Goal: Information Seeking & Learning: Learn about a topic

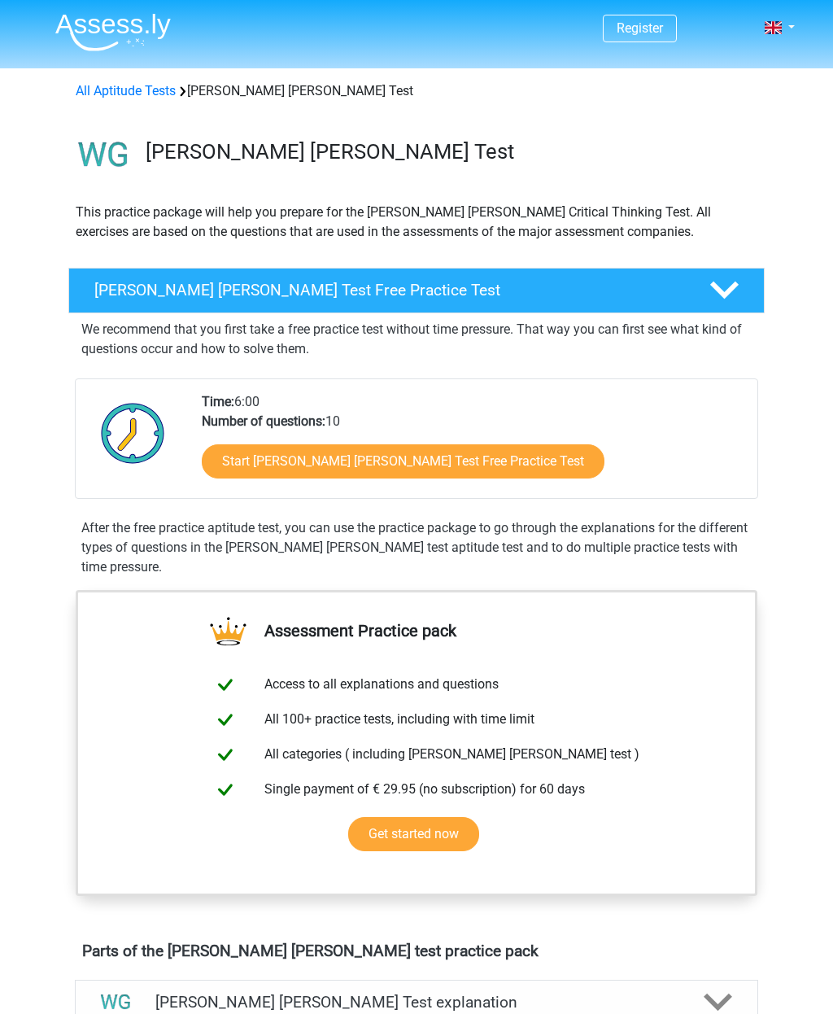
click at [408, 470] on link "Start [PERSON_NAME] [PERSON_NAME] Test Free Practice Test" at bounding box center [403, 461] width 403 height 34
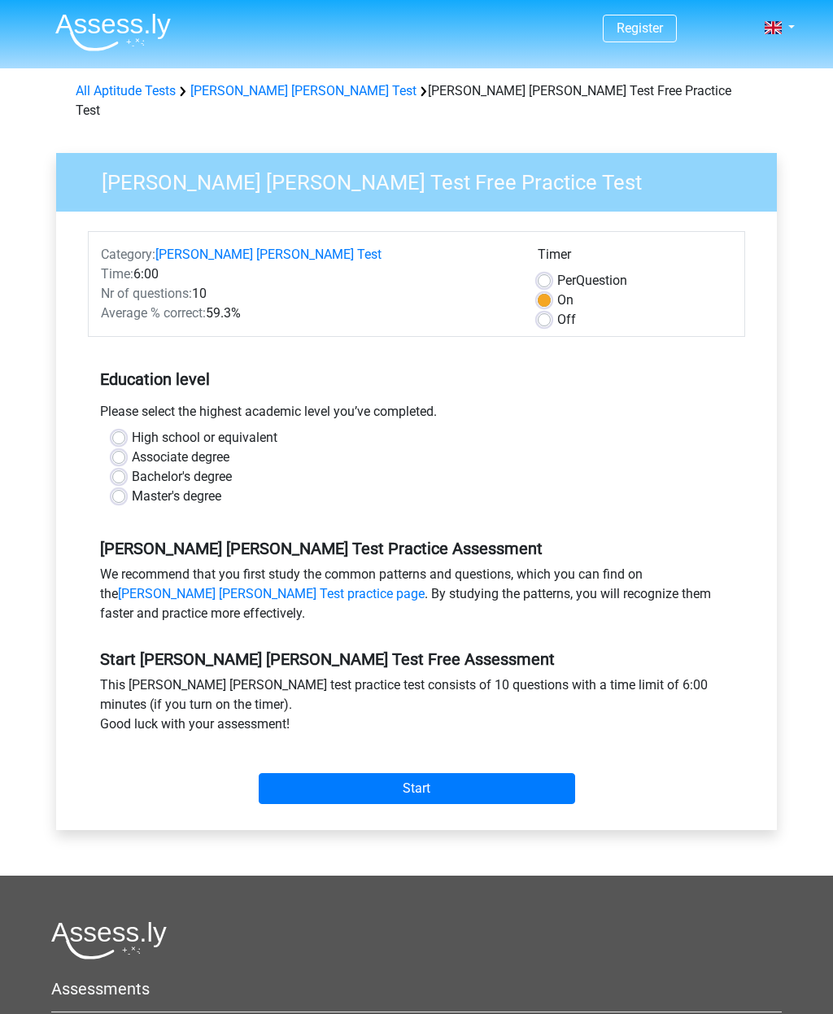
click at [217, 487] on label "Master's degree" at bounding box center [177, 497] width 90 height 20
click at [125, 487] on input "Master's degree" at bounding box center [118, 495] width 13 height 16
radio input "true"
click at [454, 773] on input "Start" at bounding box center [417, 788] width 317 height 31
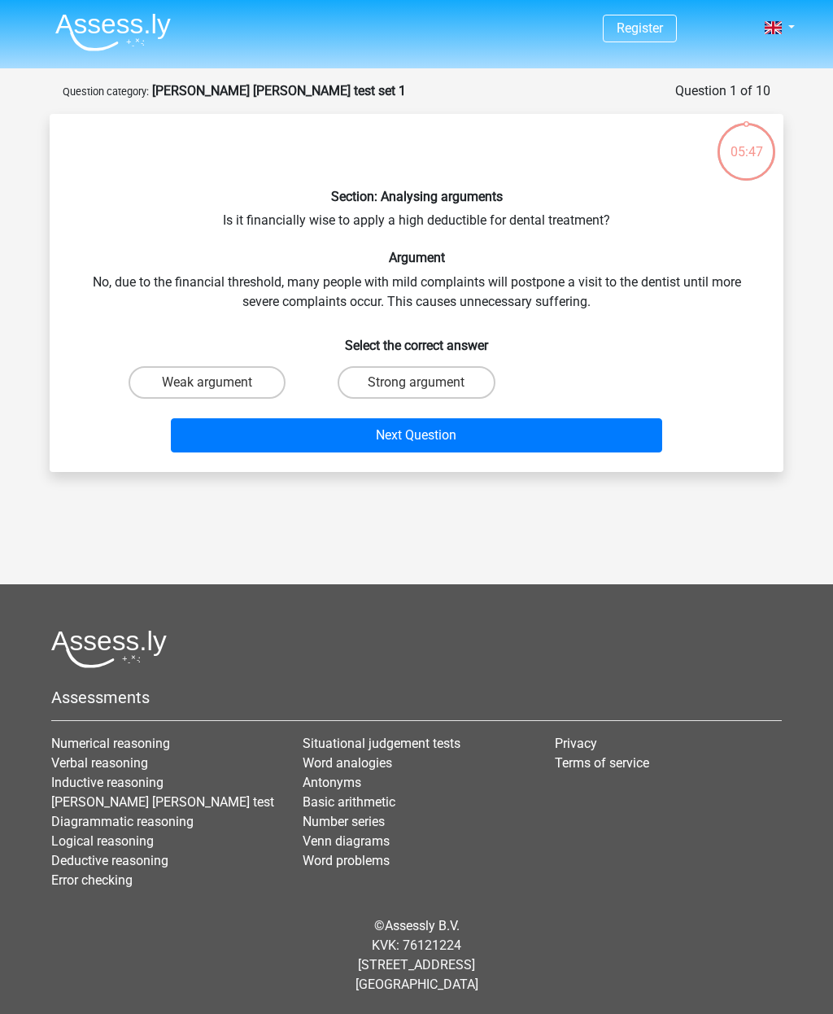
click at [427, 379] on label "Strong argument" at bounding box center [416, 382] width 157 height 33
click at [427, 383] on input "Strong argument" at bounding box center [422, 388] width 11 height 11
radio input "true"
click at [463, 440] on button "Next Question" at bounding box center [417, 435] width 492 height 34
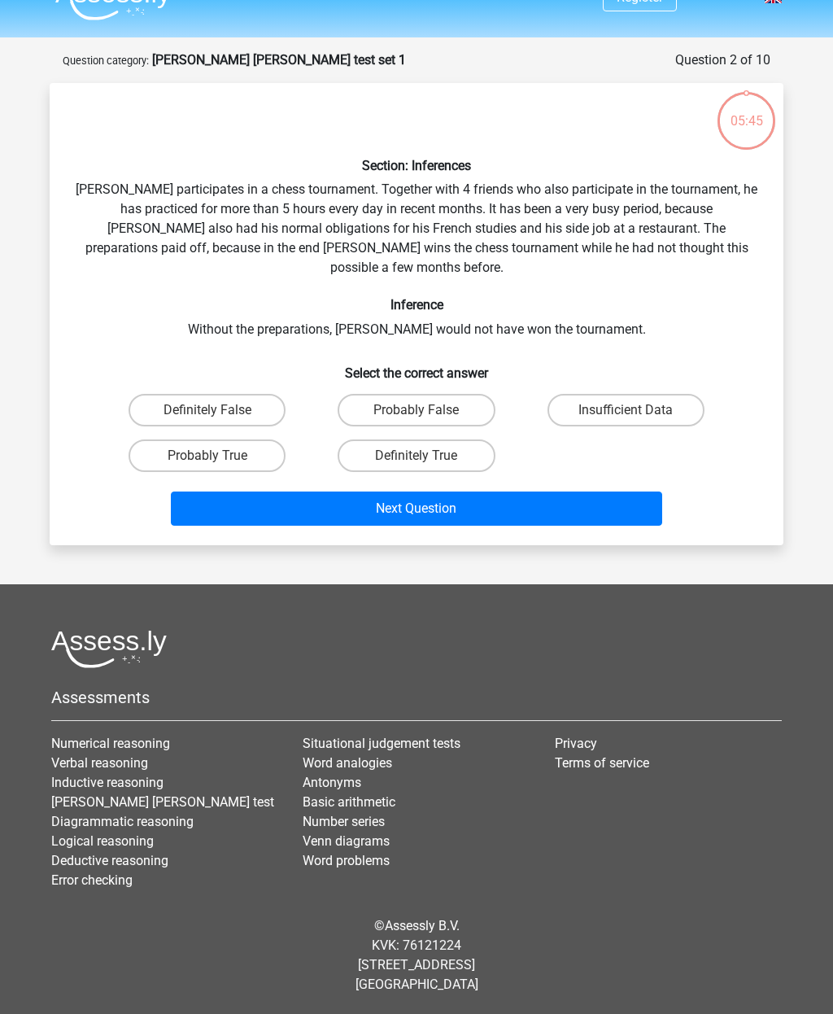
scroll to position [65, 0]
click at [461, 440] on label "Definitely True" at bounding box center [416, 456] width 157 height 33
click at [427, 456] on input "Definitely True" at bounding box center [422, 461] width 11 height 11
radio input "true"
click at [511, 492] on button "Next Question" at bounding box center [417, 509] width 492 height 34
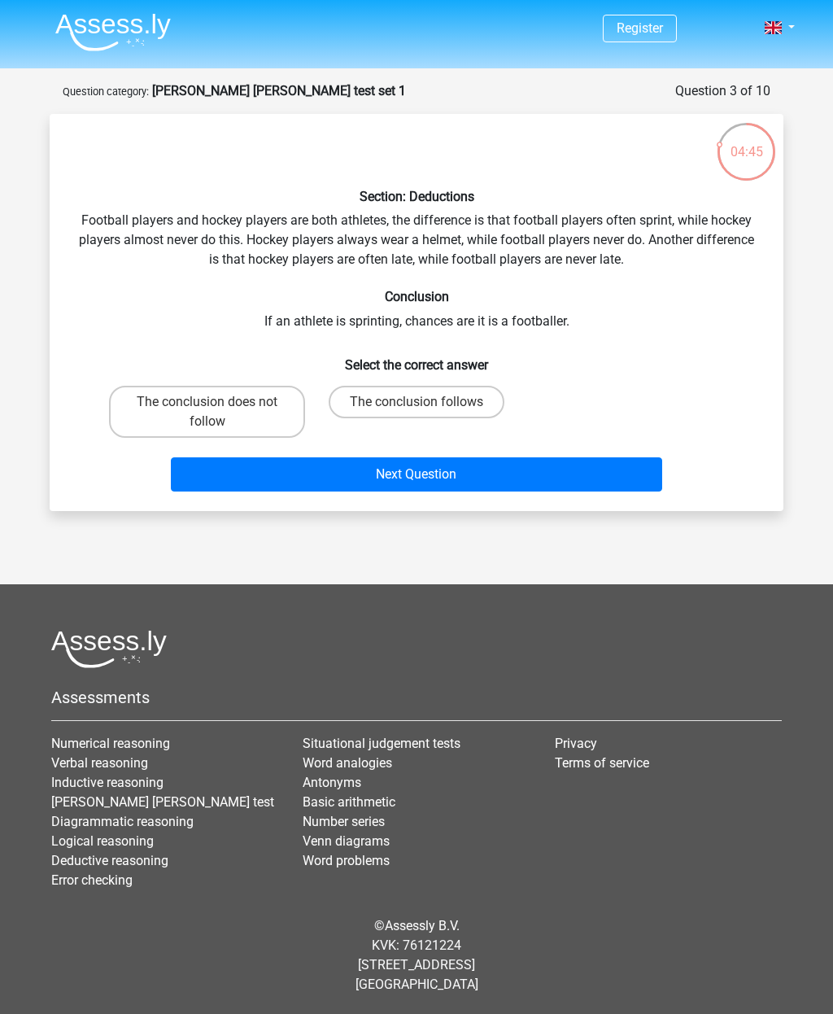
click at [462, 386] on label "The conclusion follows" at bounding box center [417, 402] width 176 height 33
click at [427, 402] on input "The conclusion follows" at bounding box center [422, 407] width 11 height 11
radio input "true"
click at [494, 457] on button "Next Question" at bounding box center [417, 474] width 492 height 34
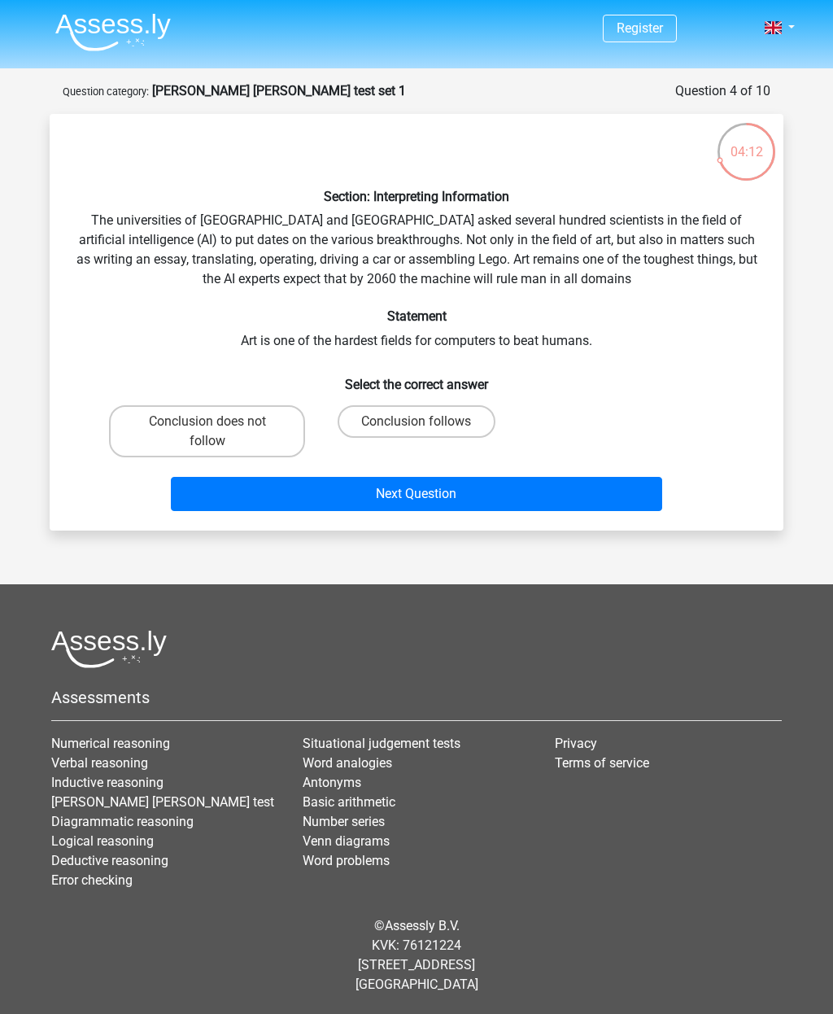
click at [453, 405] on label "Conclusion follows" at bounding box center [416, 421] width 157 height 33
click at [427, 422] on input "Conclusion follows" at bounding box center [422, 427] width 11 height 11
radio input "true"
click at [490, 477] on button "Next Question" at bounding box center [417, 494] width 492 height 34
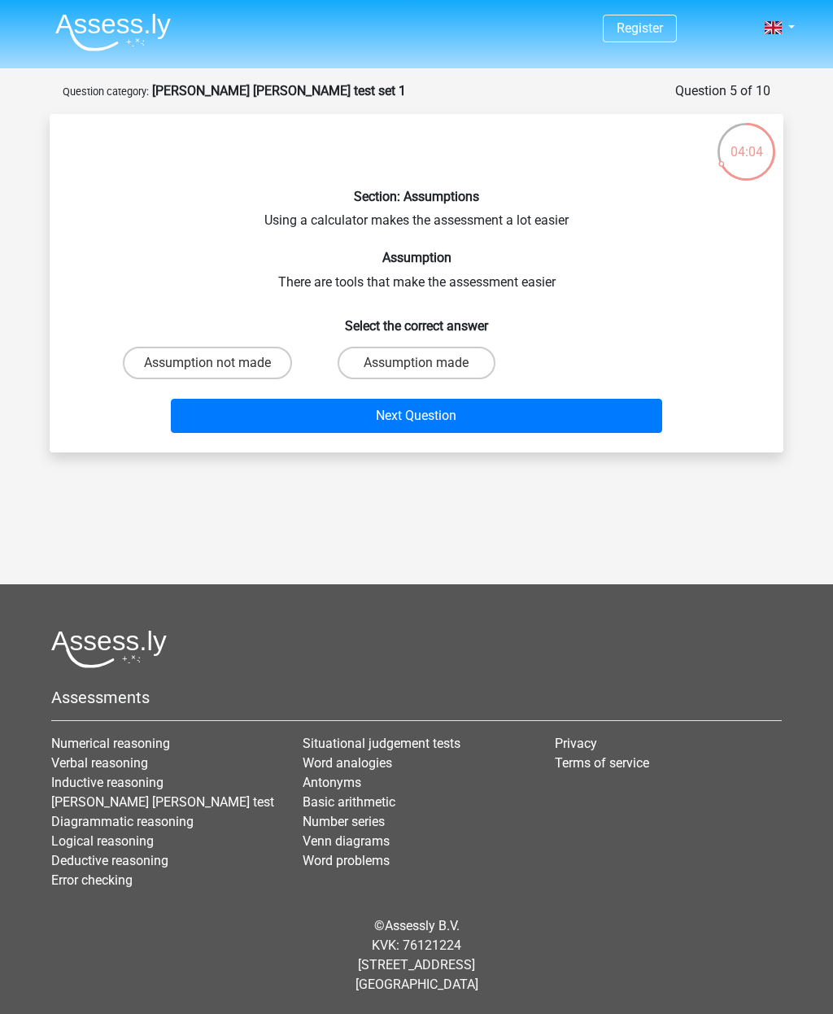
click at [463, 347] on label "Assumption made" at bounding box center [416, 363] width 157 height 33
click at [427, 363] on input "Assumption made" at bounding box center [422, 368] width 11 height 11
radio input "true"
click at [501, 399] on button "Next Question" at bounding box center [417, 416] width 492 height 34
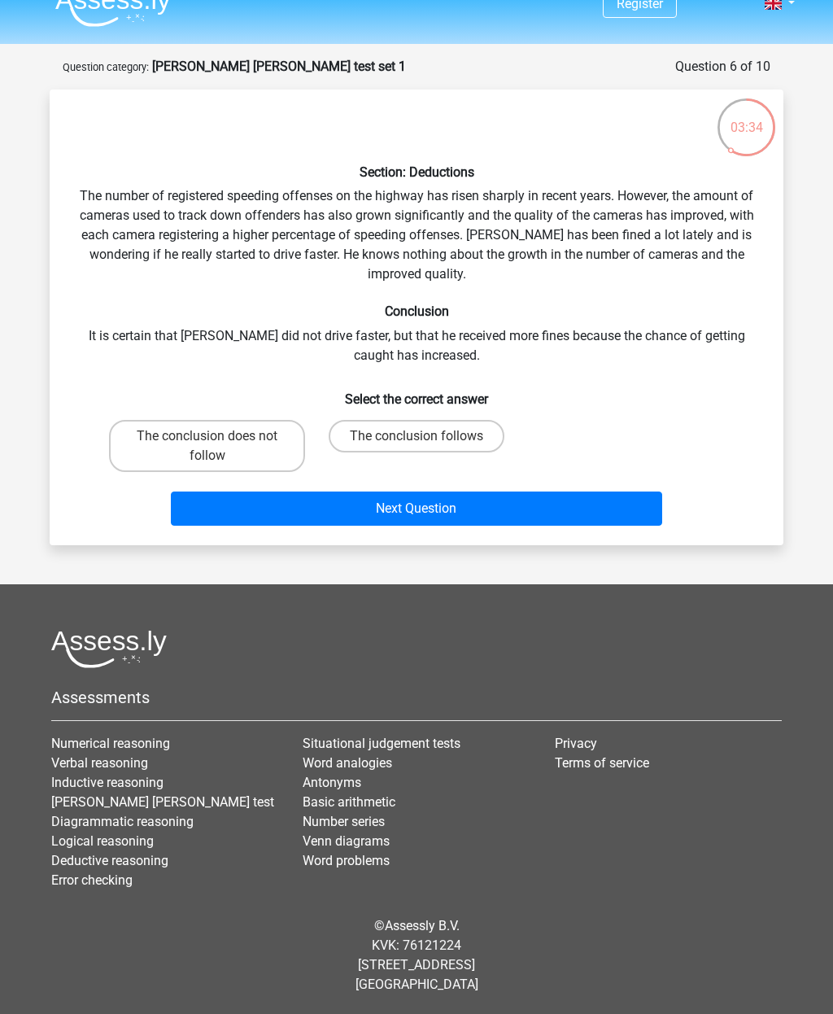
click at [256, 420] on label "The conclusion does not follow" at bounding box center [207, 446] width 196 height 52
click at [218, 436] on input "The conclusion does not follow" at bounding box center [213, 441] width 11 height 11
radio input "true"
click at [465, 492] on button "Next Question" at bounding box center [417, 509] width 492 height 34
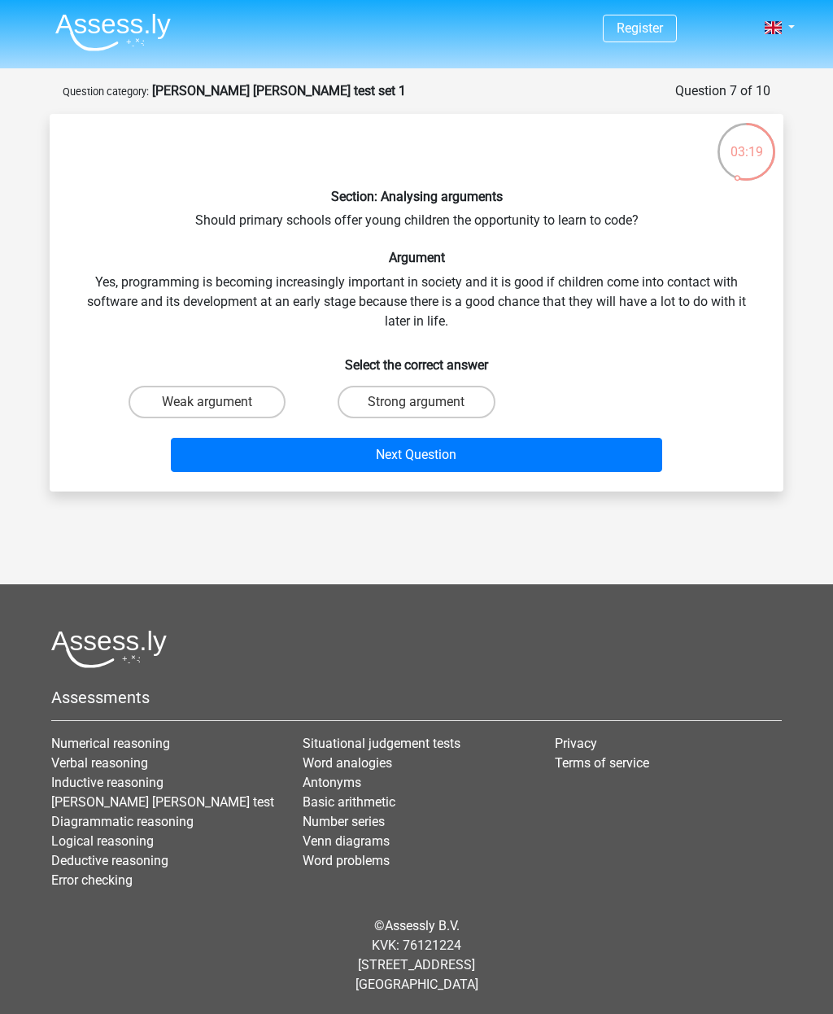
click at [454, 386] on label "Strong argument" at bounding box center [416, 402] width 157 height 33
click at [427, 402] on input "Strong argument" at bounding box center [422, 407] width 11 height 11
radio input "true"
click at [454, 438] on button "Next Question" at bounding box center [417, 455] width 492 height 34
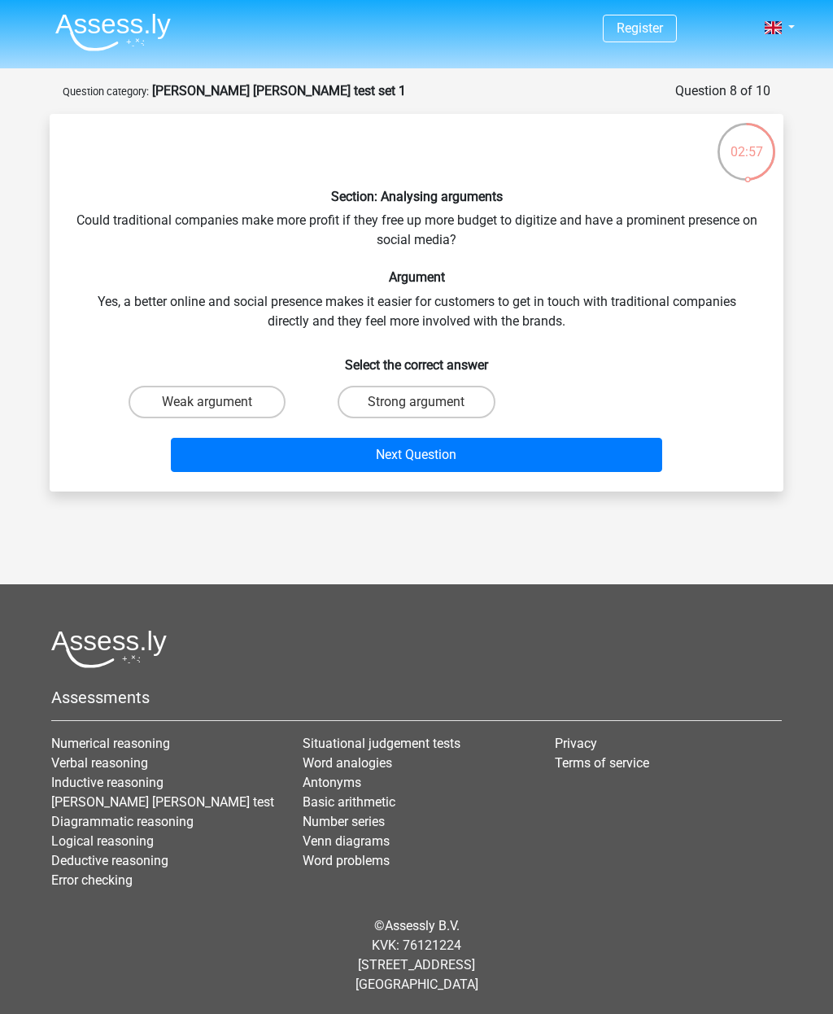
click at [217, 386] on label "Weak argument" at bounding box center [207, 402] width 157 height 33
click at [217, 402] on input "Weak argument" at bounding box center [213, 407] width 11 height 11
radio input "true"
click at [507, 438] on button "Next Question" at bounding box center [417, 455] width 492 height 34
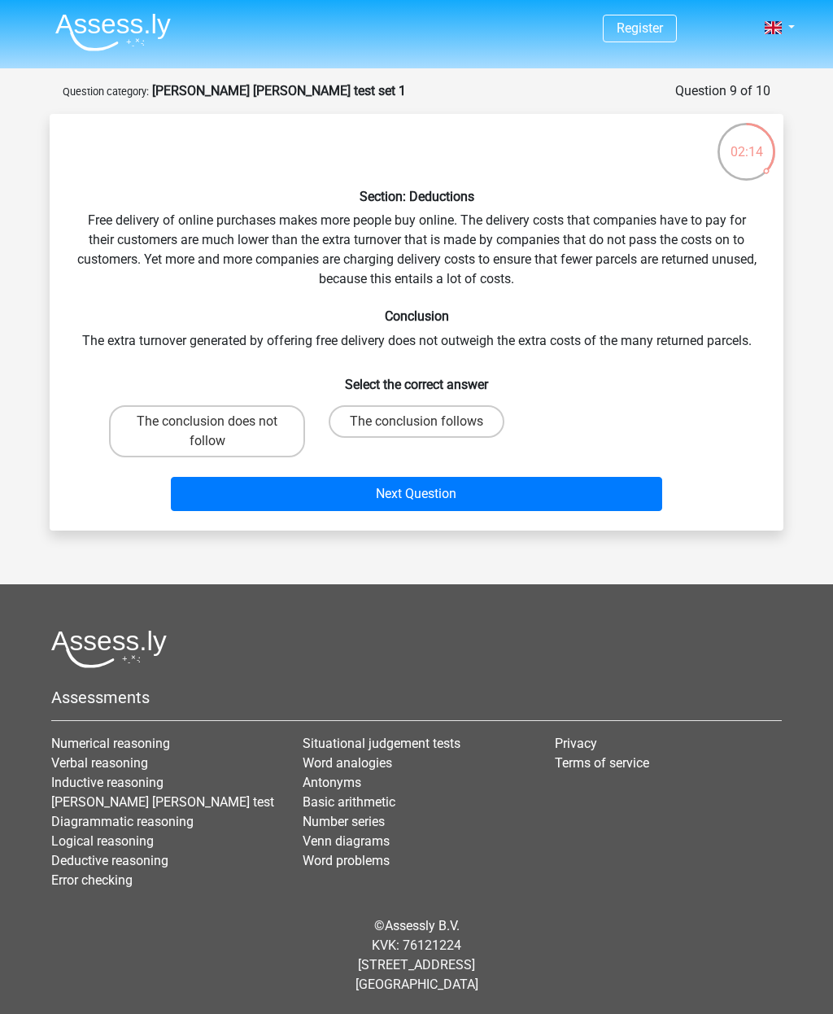
click at [457, 405] on label "The conclusion follows" at bounding box center [417, 421] width 176 height 33
click at [427, 422] on input "The conclusion follows" at bounding box center [422, 427] width 11 height 11
radio input "true"
click at [444, 477] on button "Next Question" at bounding box center [417, 494] width 492 height 34
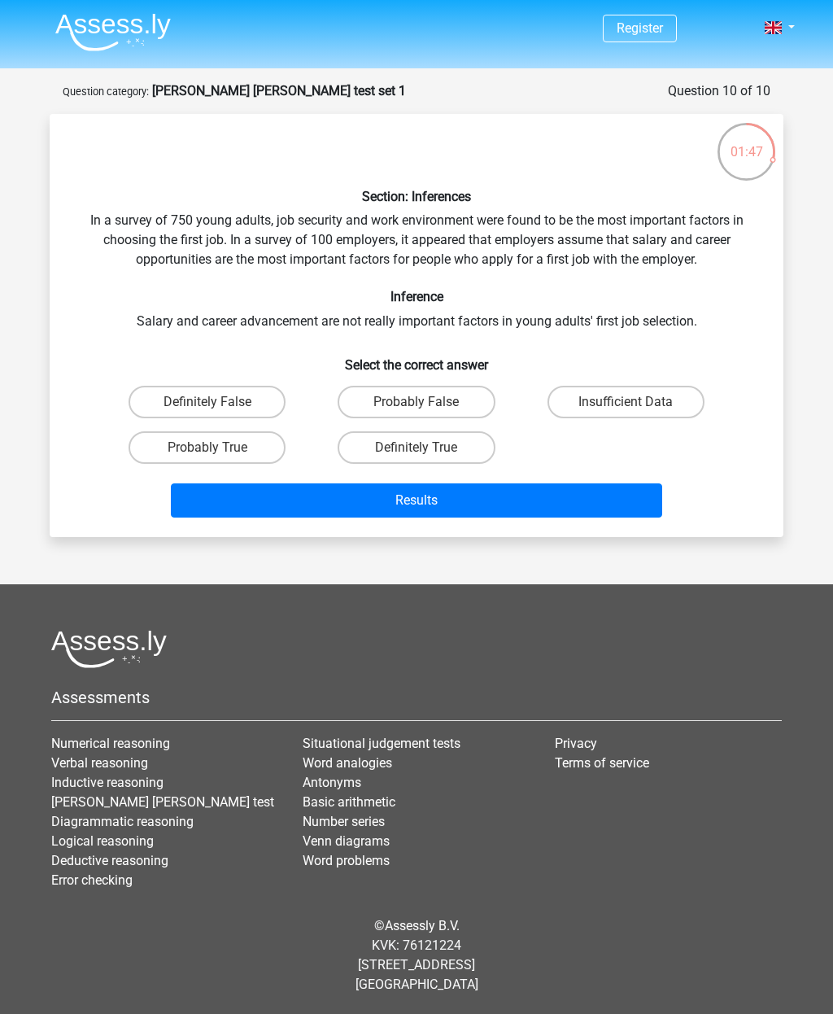
click at [652, 386] on label "Insufficient Data" at bounding box center [626, 402] width 157 height 33
click at [636, 402] on input "Insufficient Data" at bounding box center [631, 407] width 11 height 11
radio input "true"
click at [547, 483] on button "Results" at bounding box center [417, 500] width 492 height 34
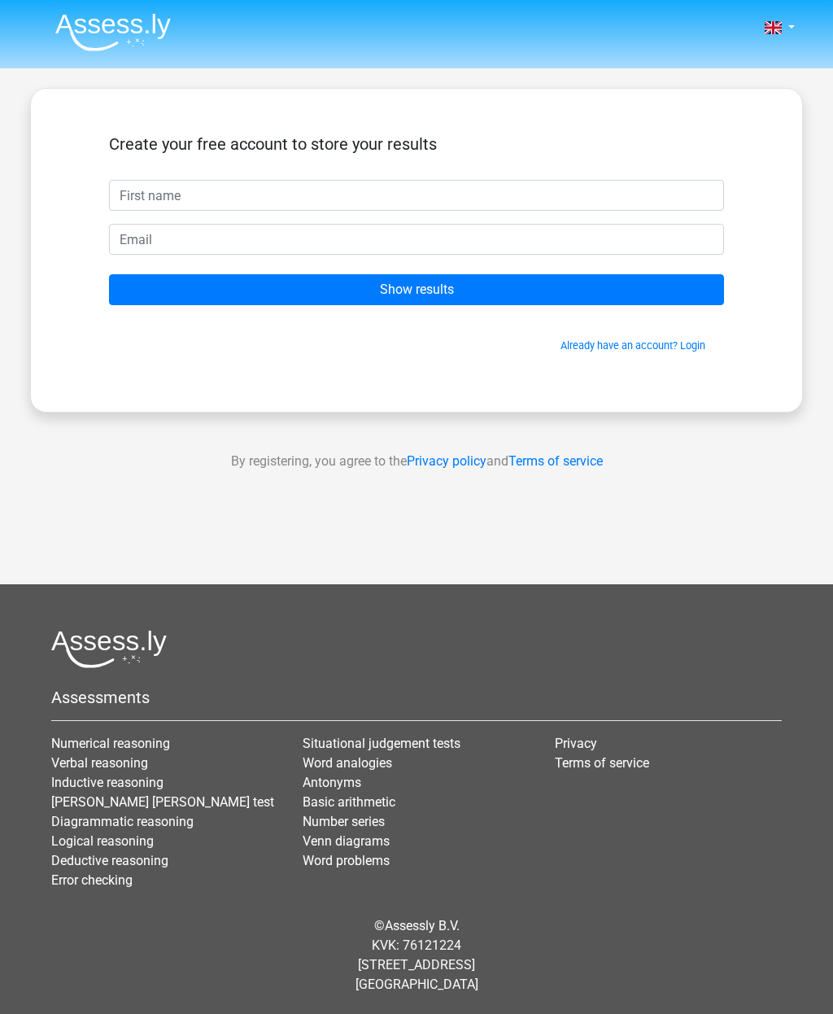
click at [406, 196] on input "text" at bounding box center [416, 195] width 615 height 31
type input "Marco"
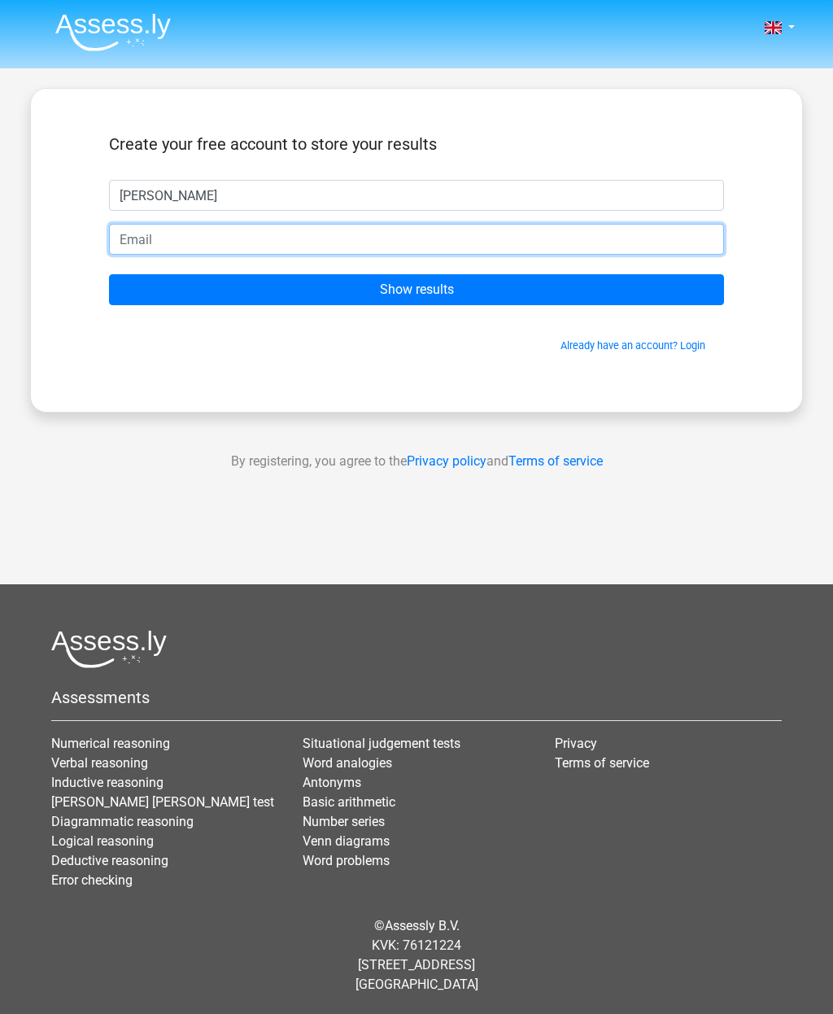
click at [418, 243] on input "email" at bounding box center [416, 239] width 615 height 31
type input "marco.santaniello98@gmail.com"
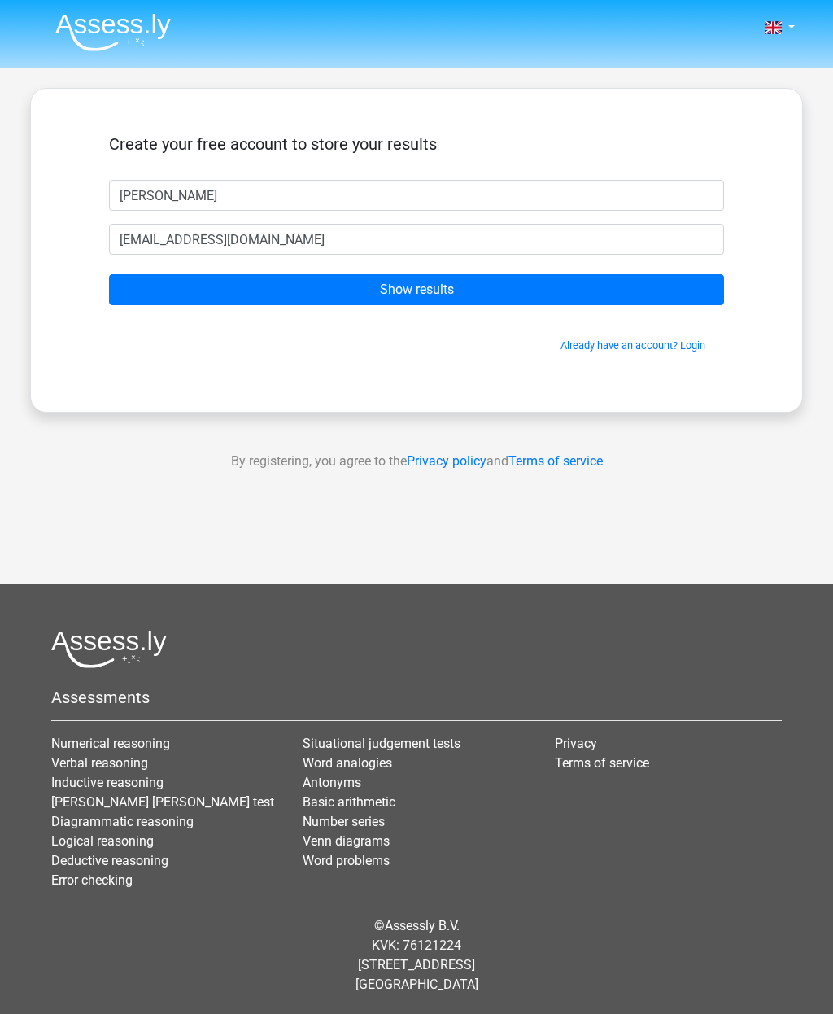
click at [470, 287] on input "Show results" at bounding box center [416, 289] width 615 height 31
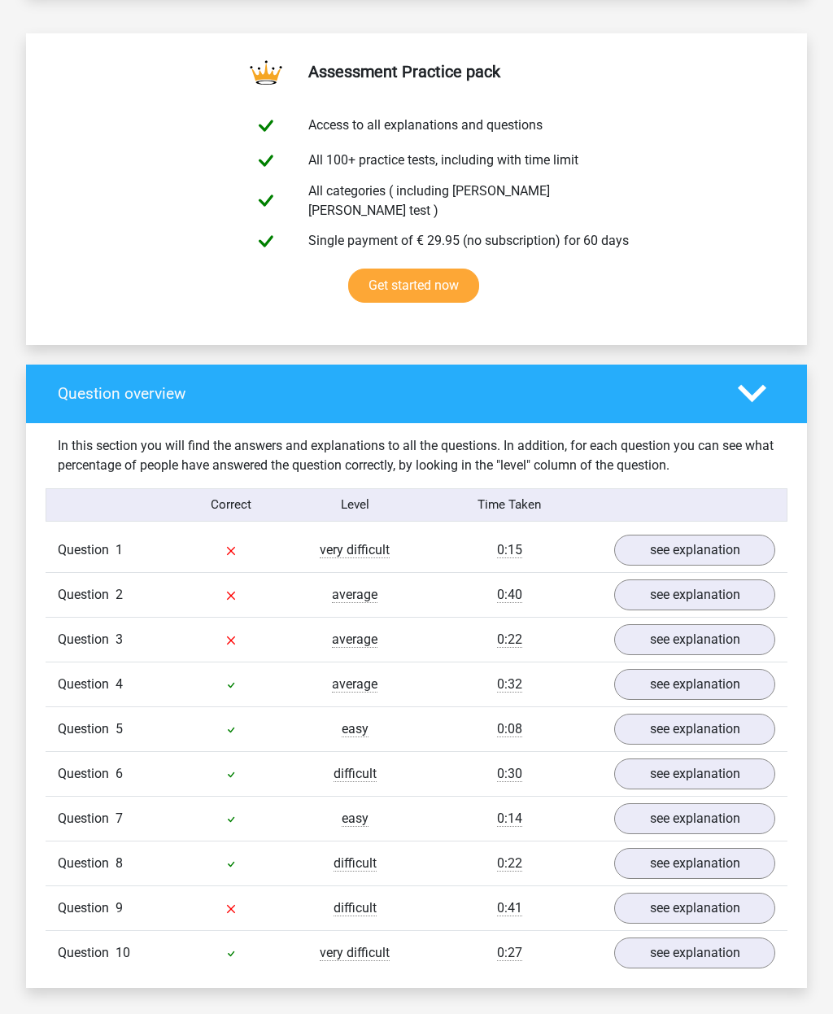
scroll to position [838, 0]
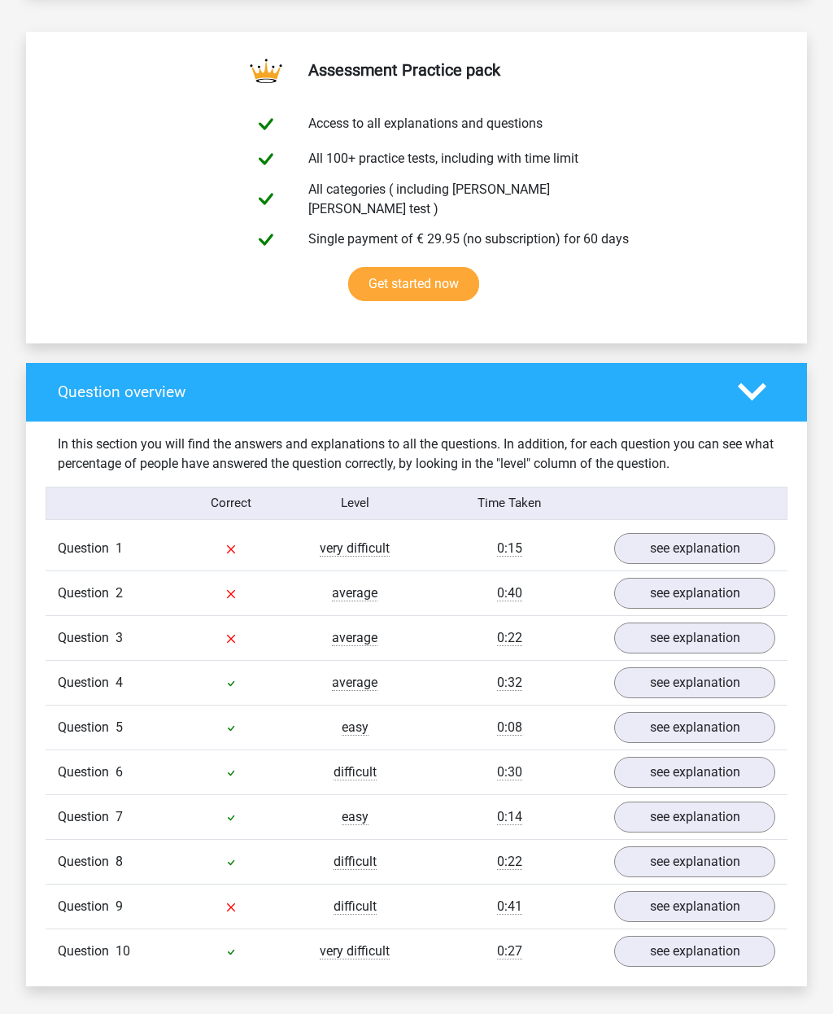
click at [733, 891] on link "see explanation" at bounding box center [695, 906] width 161 height 31
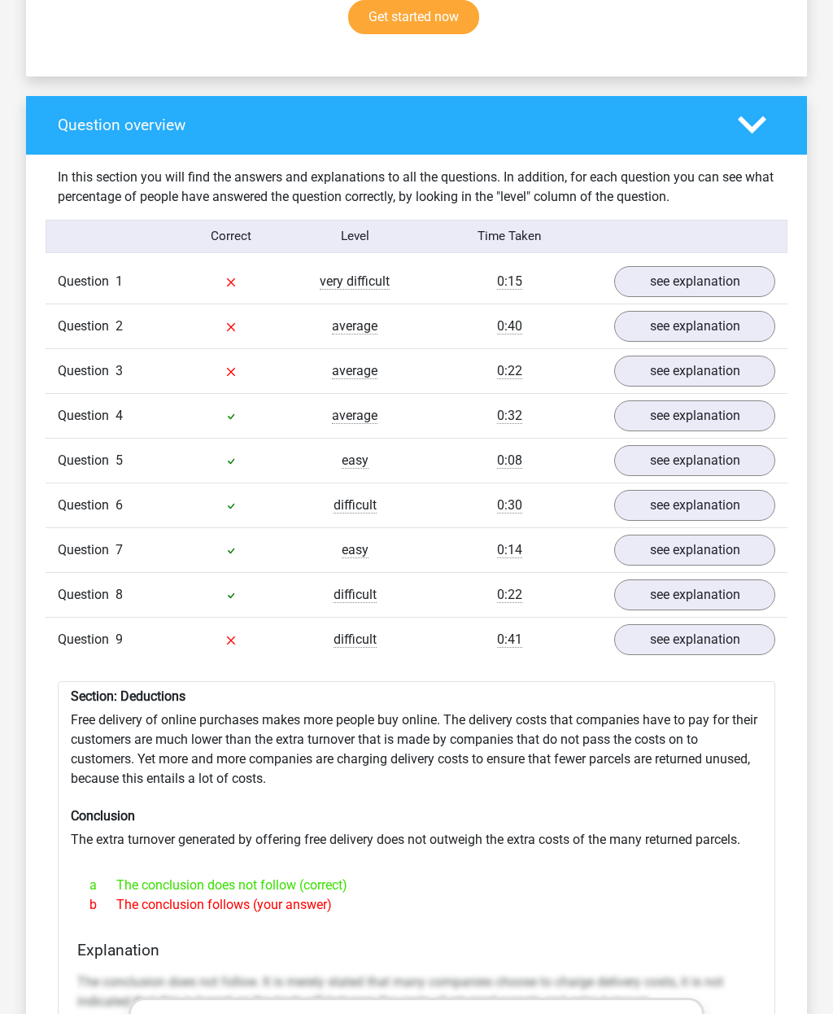
scroll to position [1104, 0]
click at [663, 357] on link "see explanation" at bounding box center [695, 372] width 161 height 31
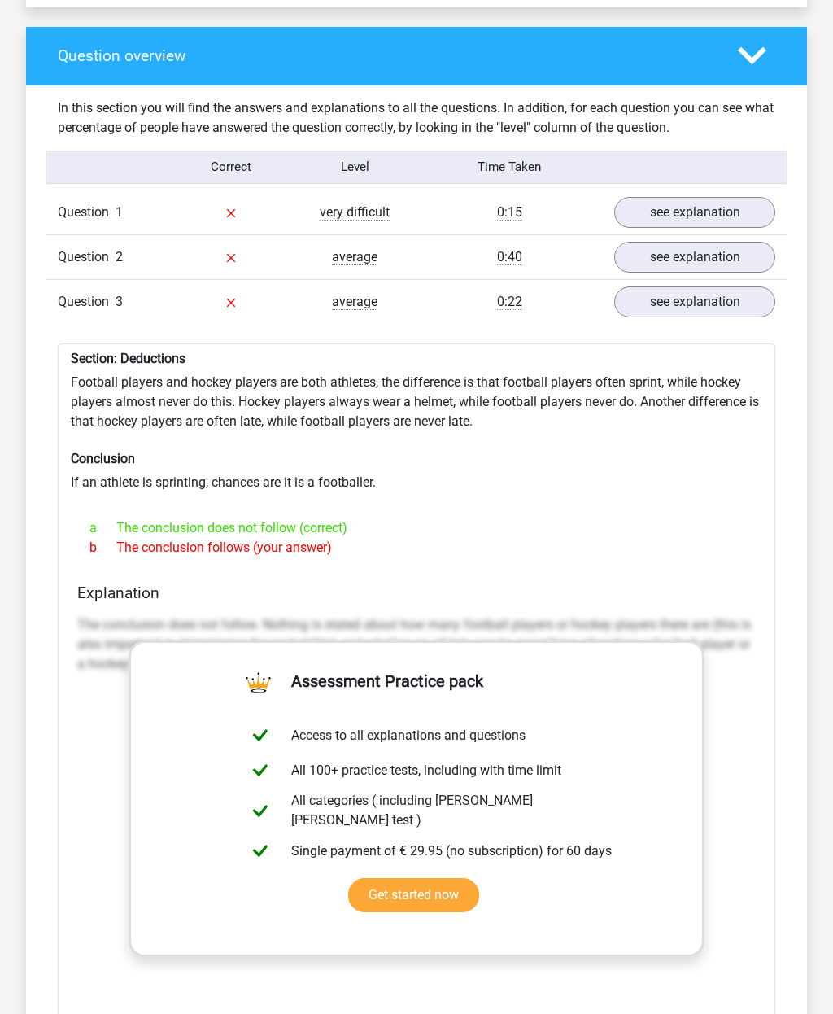
scroll to position [1121, 0]
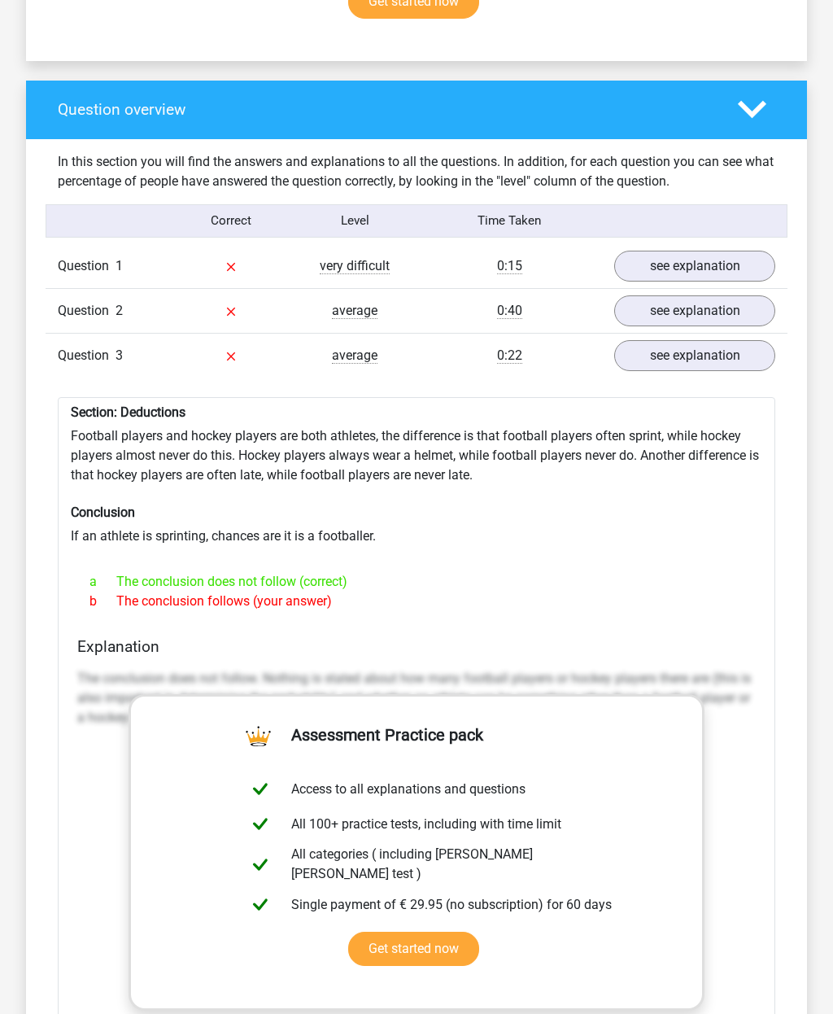
click at [653, 295] on link "see explanation" at bounding box center [695, 310] width 161 height 31
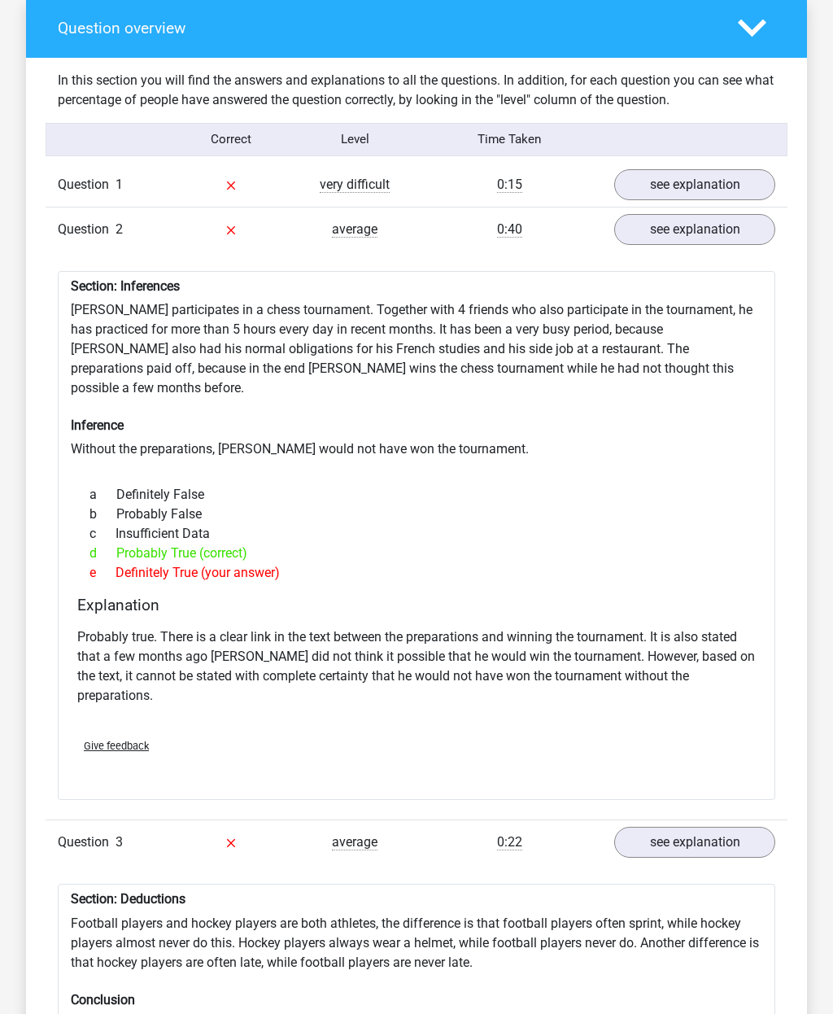
scroll to position [1134, 0]
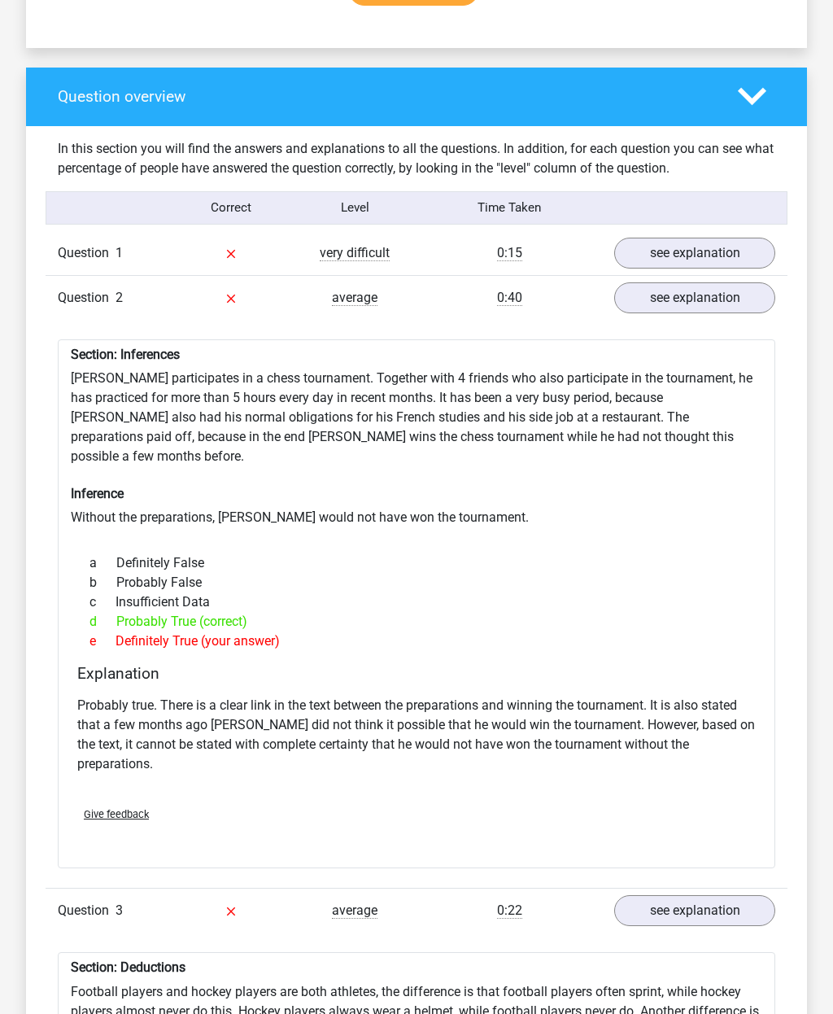
click at [710, 238] on link "see explanation" at bounding box center [695, 253] width 161 height 31
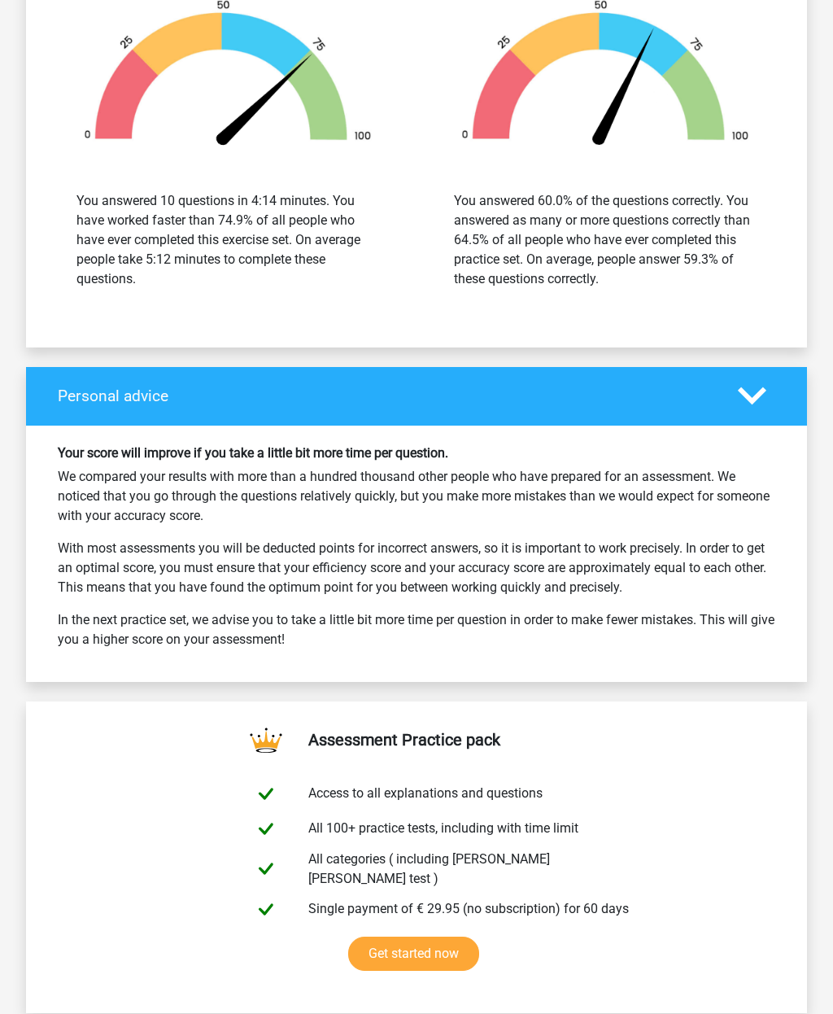
scroll to position [4801, 0]
